Goal: Find contact information: Find contact information

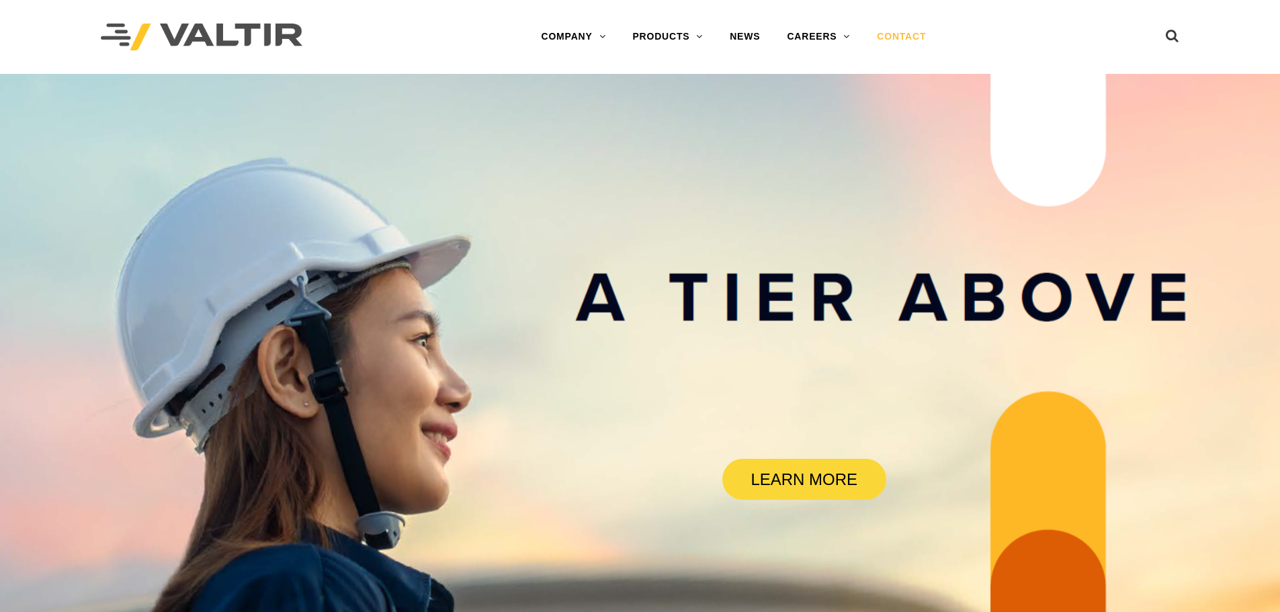
click at [903, 37] on link "CONTACT" at bounding box center [902, 37] width 76 height 27
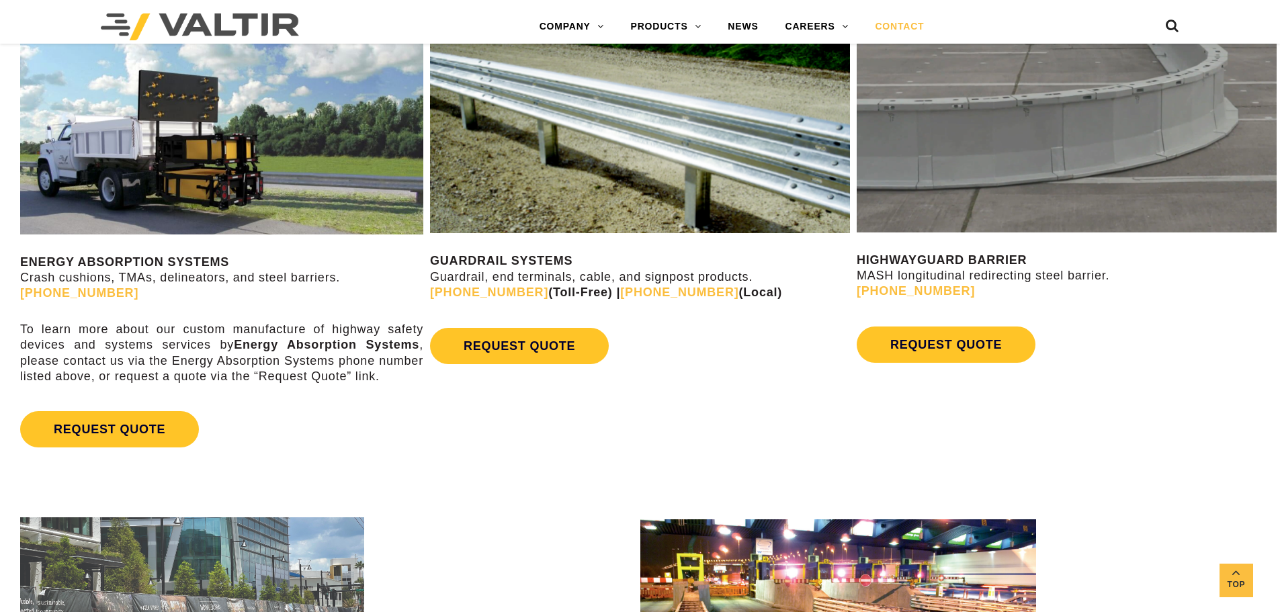
scroll to position [807, 0]
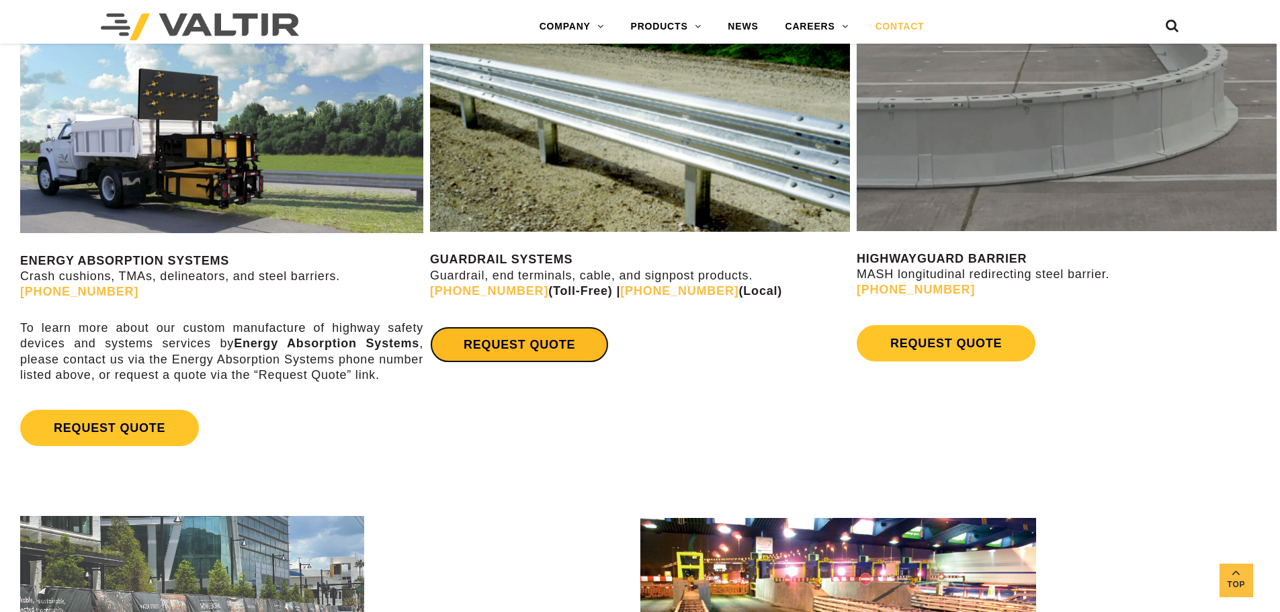
click at [549, 350] on link "REQUEST QUOTE" at bounding box center [519, 345] width 179 height 36
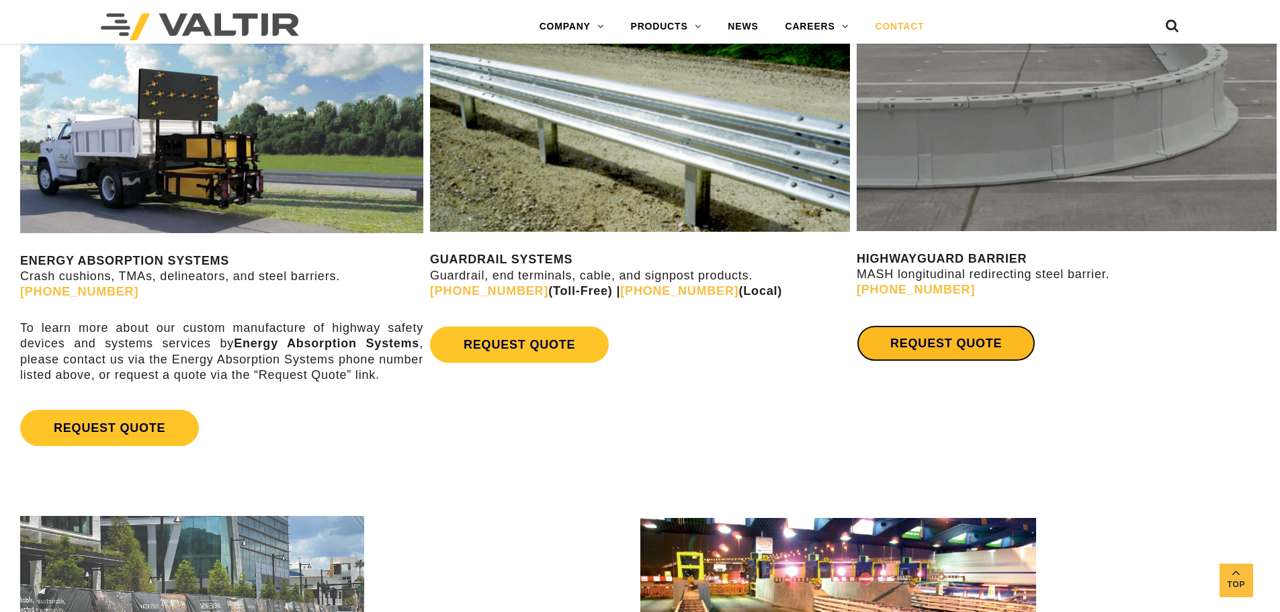
click at [944, 351] on link "REQUEST QUOTE" at bounding box center [946, 343] width 179 height 36
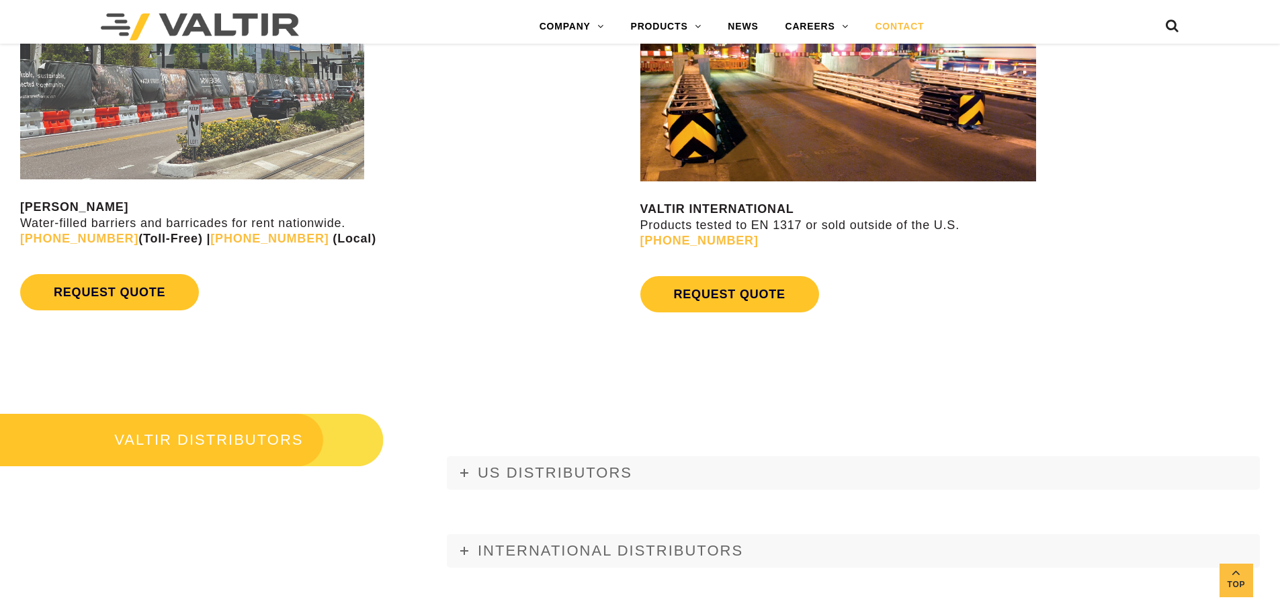
scroll to position [1546, 0]
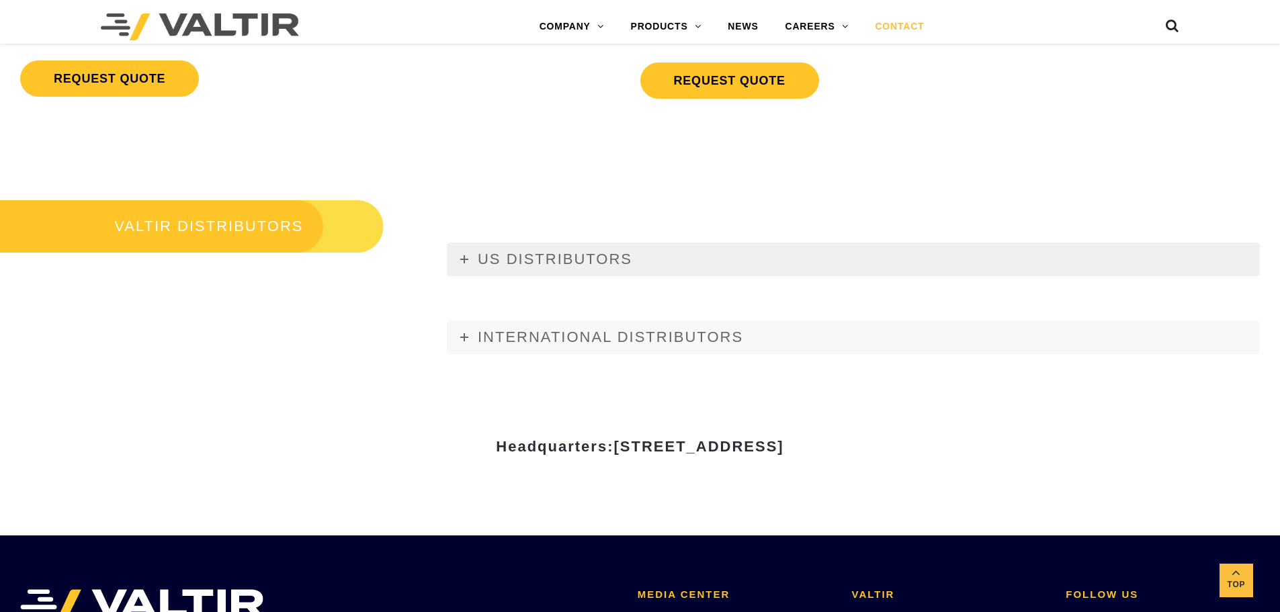
click at [468, 263] on link "US DISTRIBUTORS" at bounding box center [853, 260] width 813 height 34
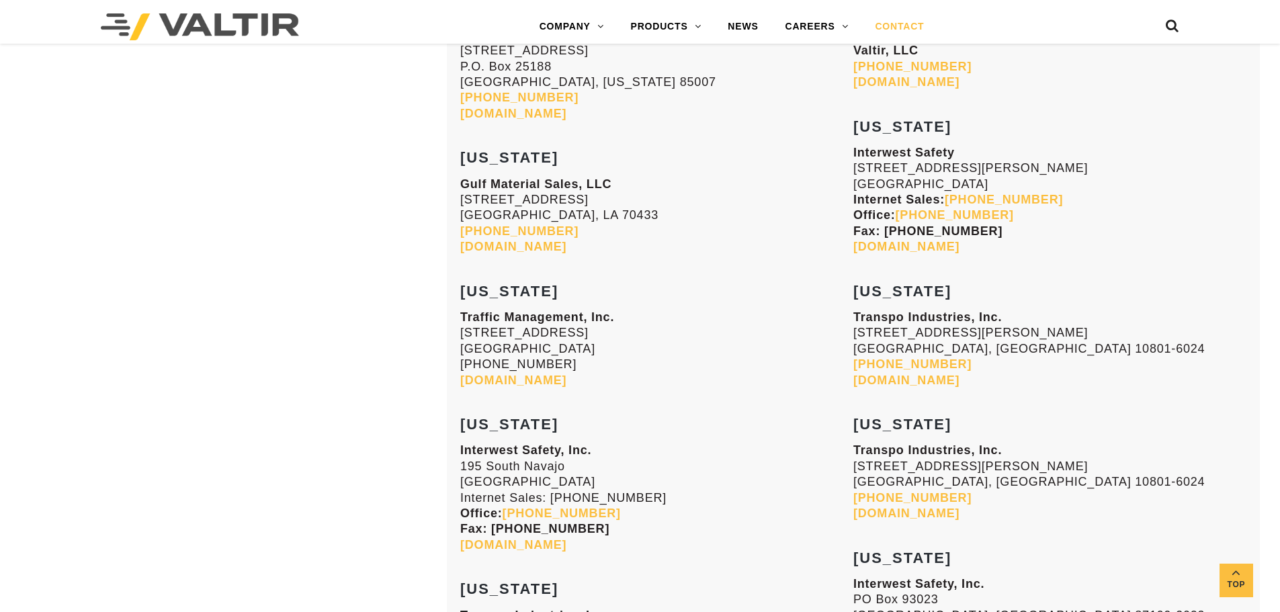
scroll to position [2218, 0]
